Goal: Navigation & Orientation: Go to known website

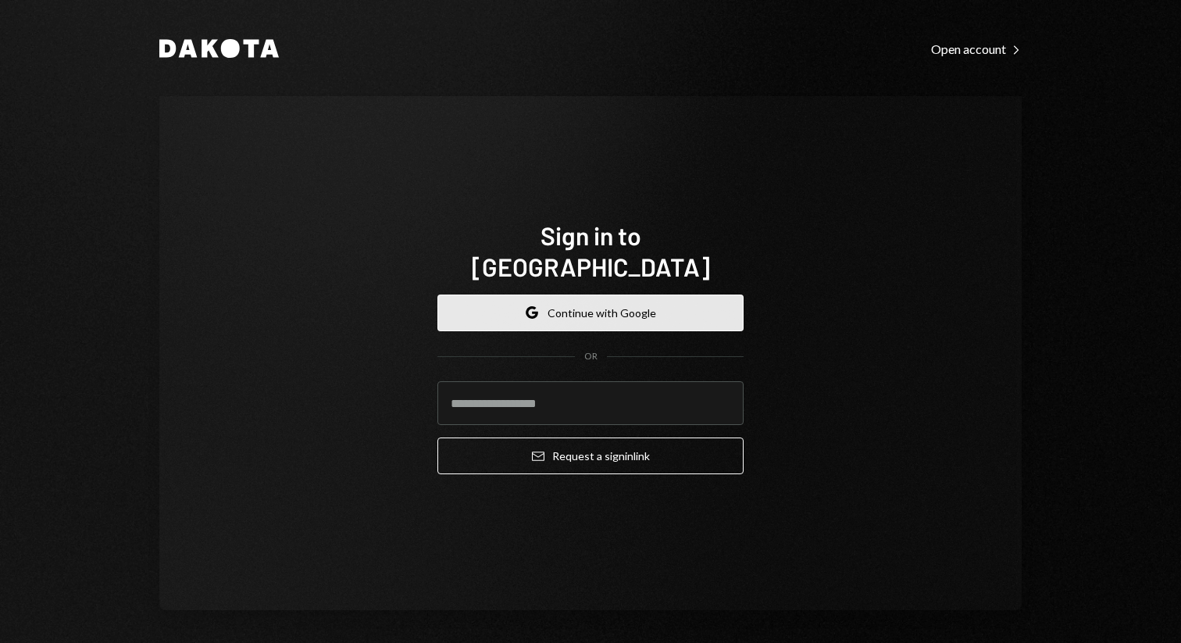
click at [505, 295] on button "Google Continue with Google" at bounding box center [591, 313] width 306 height 37
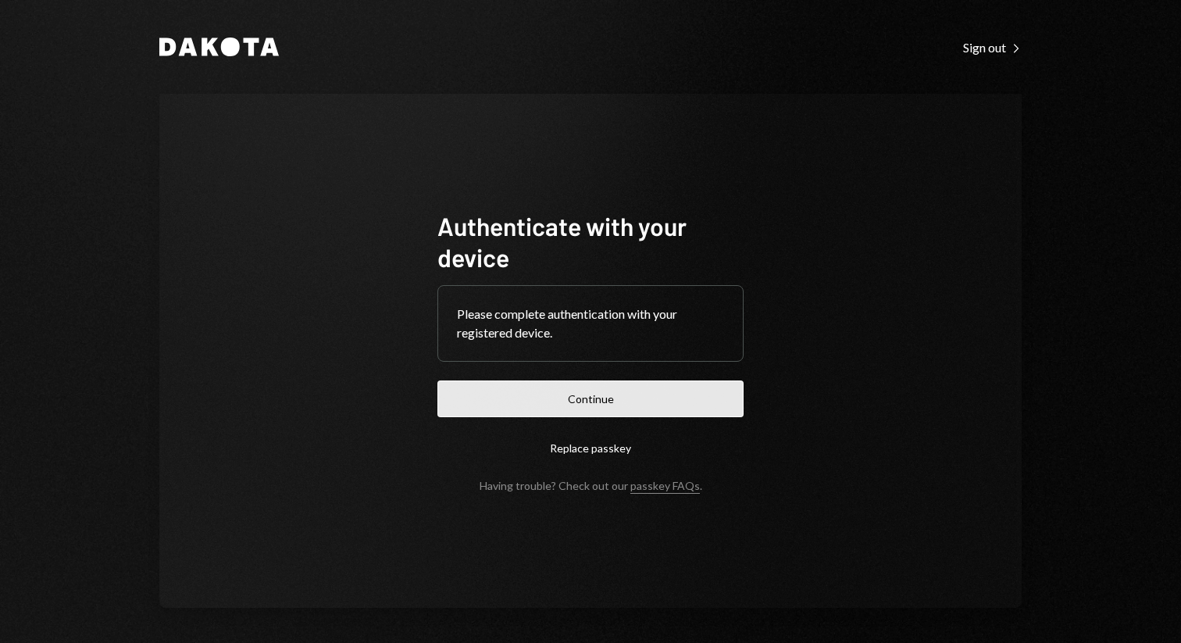
click at [573, 387] on button "Continue" at bounding box center [591, 399] width 306 height 37
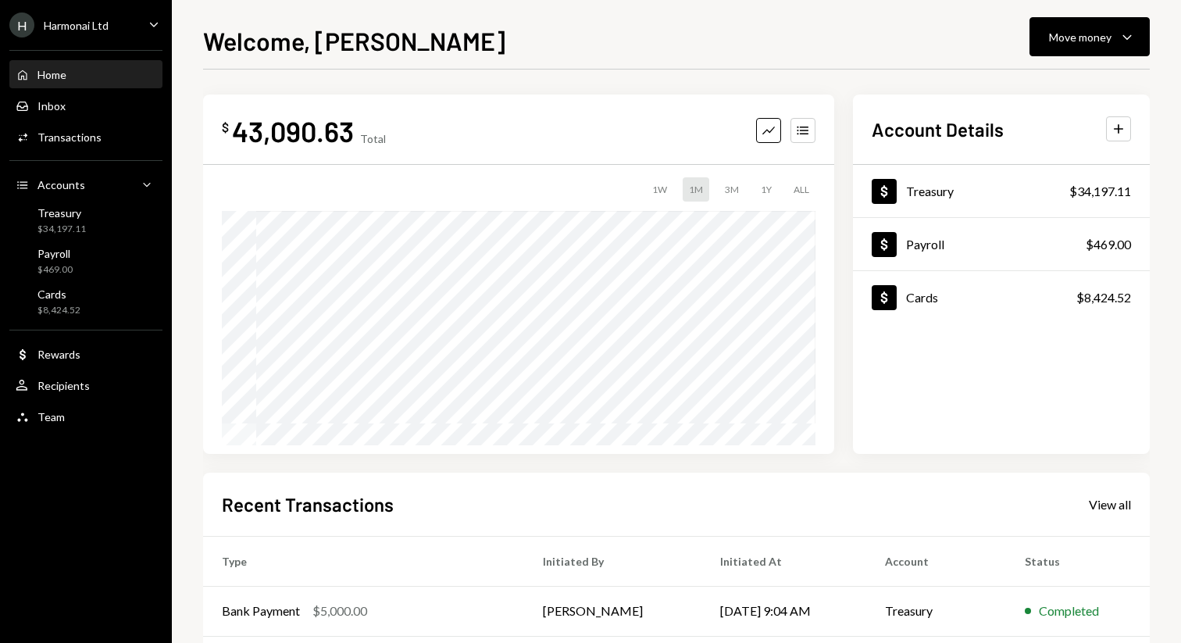
click at [994, 38] on div "Welcome, [PERSON_NAME] Move money Caret Down" at bounding box center [676, 39] width 947 height 34
click at [128, 35] on div "H Harmonai Ltd Caret Down" at bounding box center [86, 25] width 172 height 25
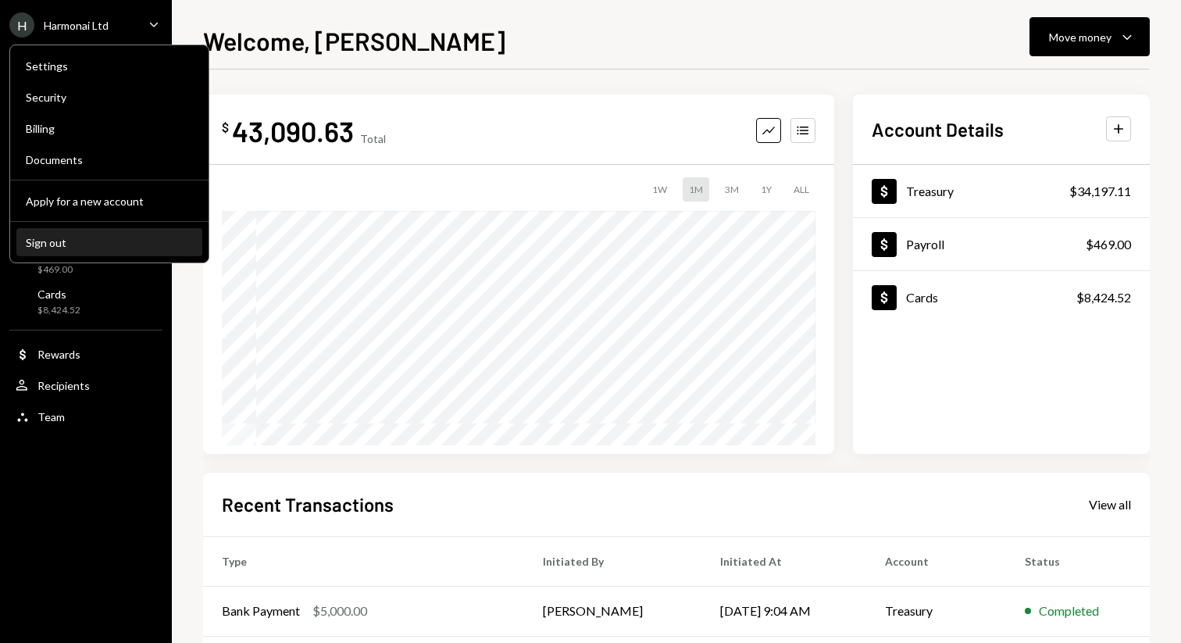
click at [73, 239] on div "Sign out" at bounding box center [109, 242] width 167 height 13
